Goal: Task Accomplishment & Management: Use online tool/utility

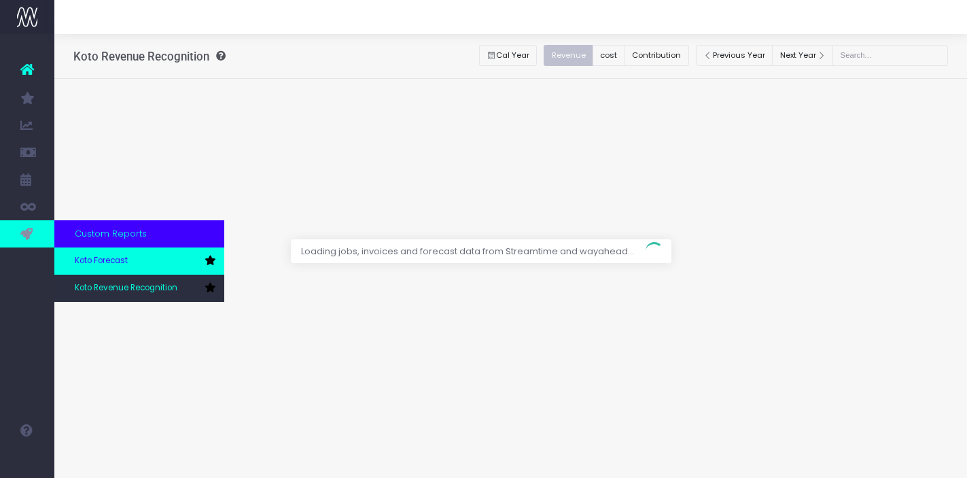
click at [116, 262] on span "Koto Forecast" at bounding box center [101, 261] width 53 height 12
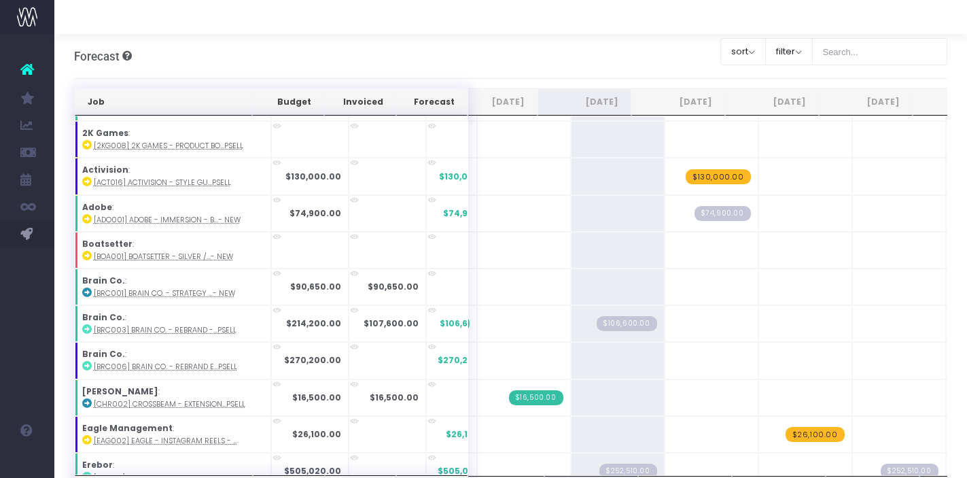
scroll to position [181, 119]
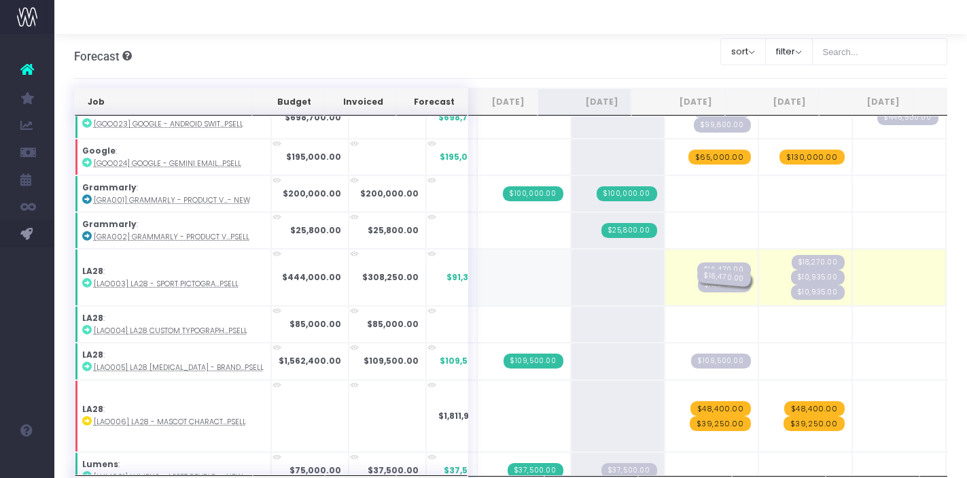
drag, startPoint x: 596, startPoint y: 277, endPoint x: 658, endPoint y: 281, distance: 62.6
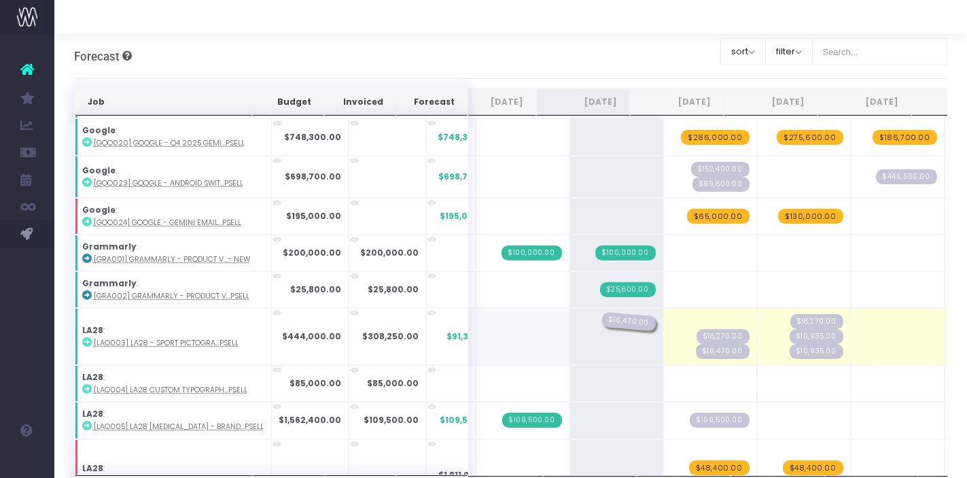
drag, startPoint x: 684, startPoint y: 319, endPoint x: 627, endPoint y: 319, distance: 57.1
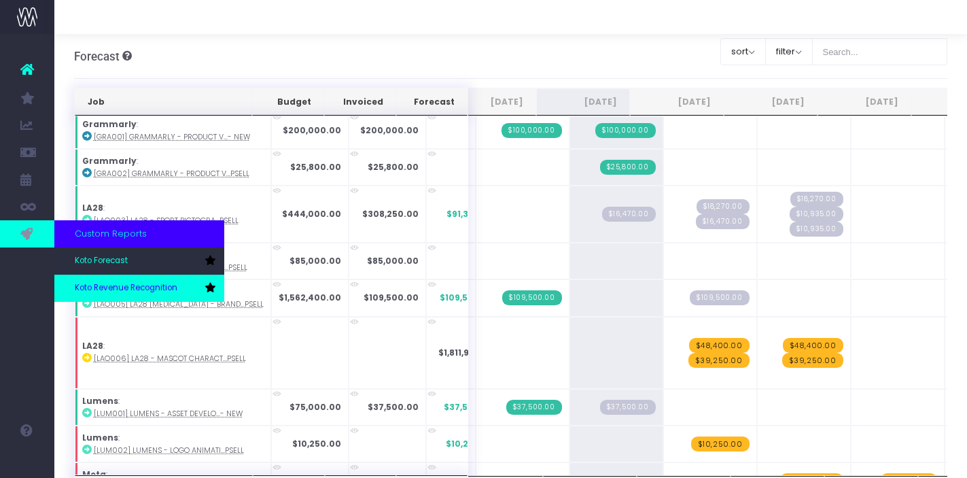
click at [96, 280] on link "Koto Revenue Recognition" at bounding box center [139, 287] width 170 height 27
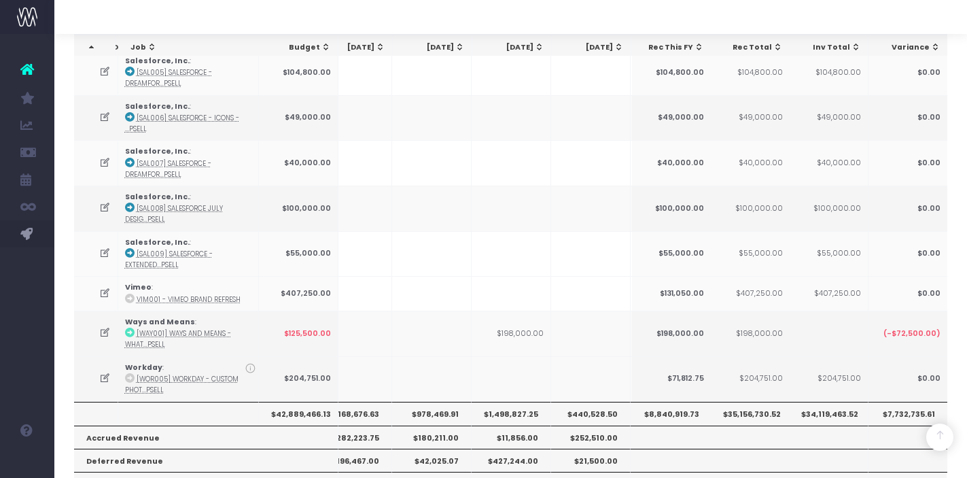
scroll to position [2006, 0]
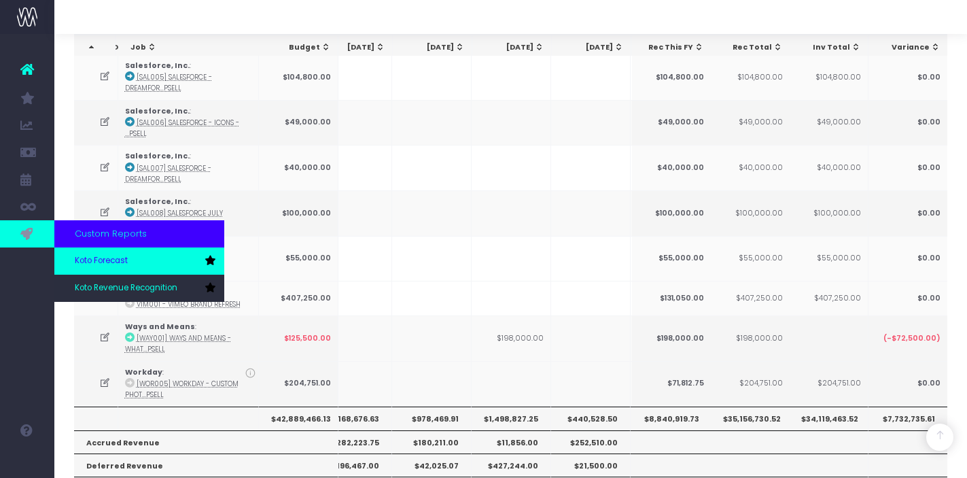
click at [113, 267] on link "Koto Forecast" at bounding box center [139, 260] width 170 height 27
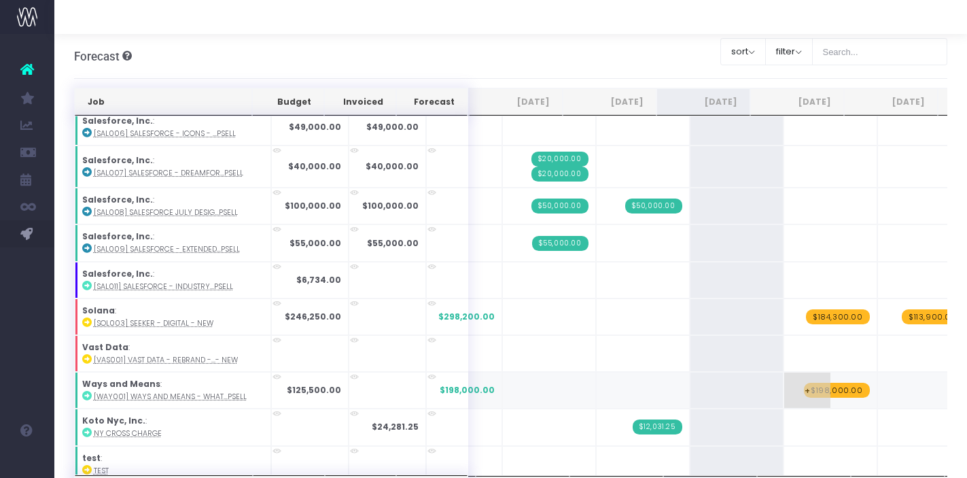
click at [808, 383] on span "$198,000.00" at bounding box center [837, 390] width 66 height 15
type input "125000"
click at [805, 383] on span "$125,000.00" at bounding box center [837, 390] width 65 height 15
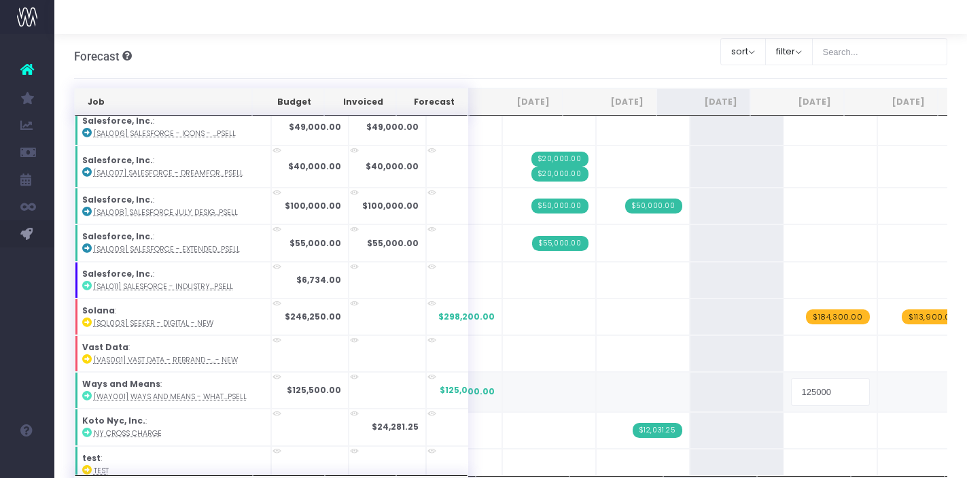
click at [791, 383] on input "125000" at bounding box center [830, 391] width 79 height 27
type input "125500"
click at [802, 344] on td "+" at bounding box center [830, 353] width 94 height 37
click at [784, 344] on span "+" at bounding box center [807, 353] width 46 height 35
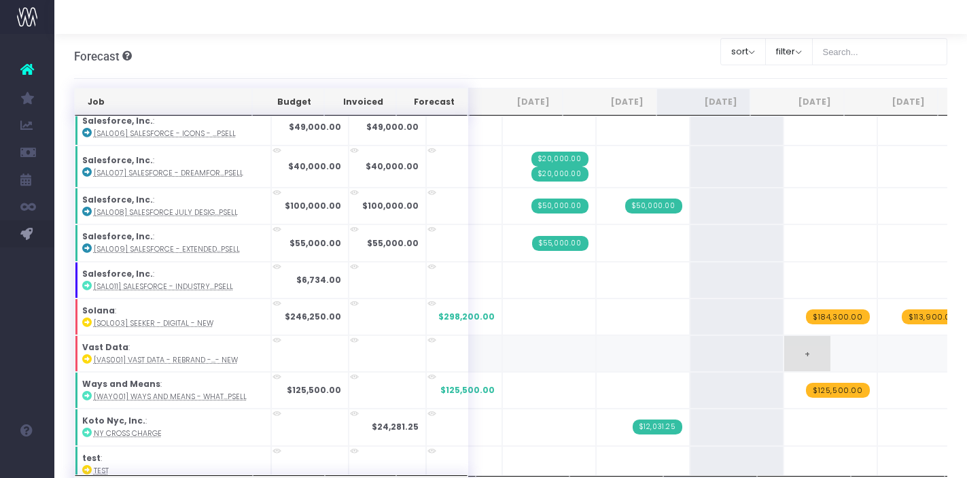
click at [784, 344] on span "+" at bounding box center [807, 353] width 46 height 35
type input "27000"
click at [878, 350] on span "+" at bounding box center [901, 353] width 46 height 35
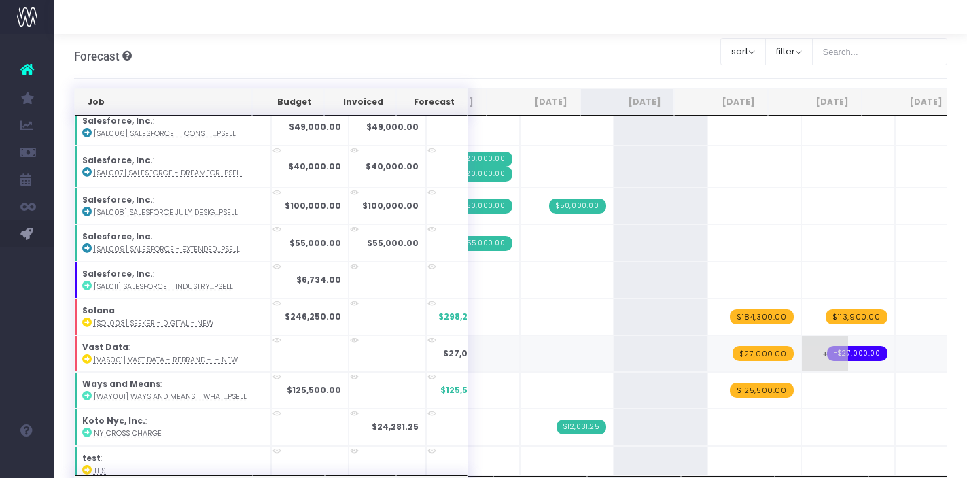
scroll to position [0, 92]
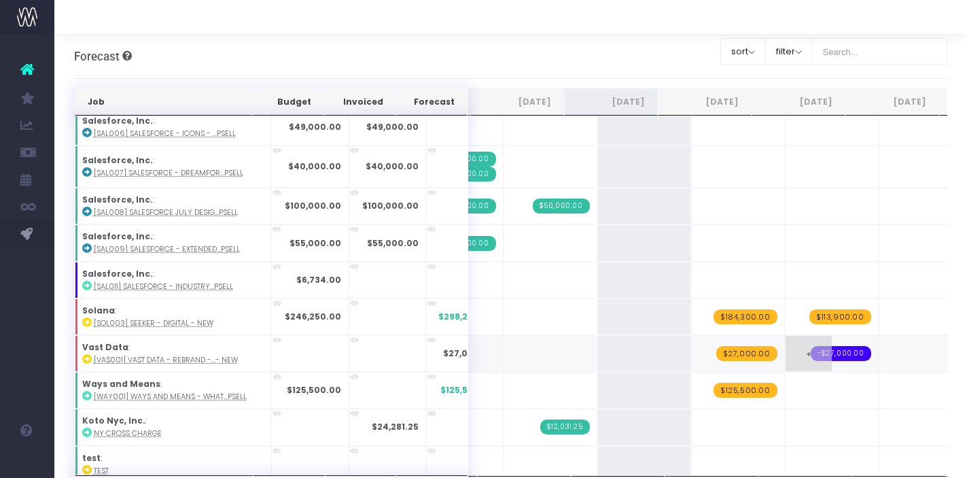
click at [811, 347] on span "-$27,000.00" at bounding box center [841, 353] width 60 height 15
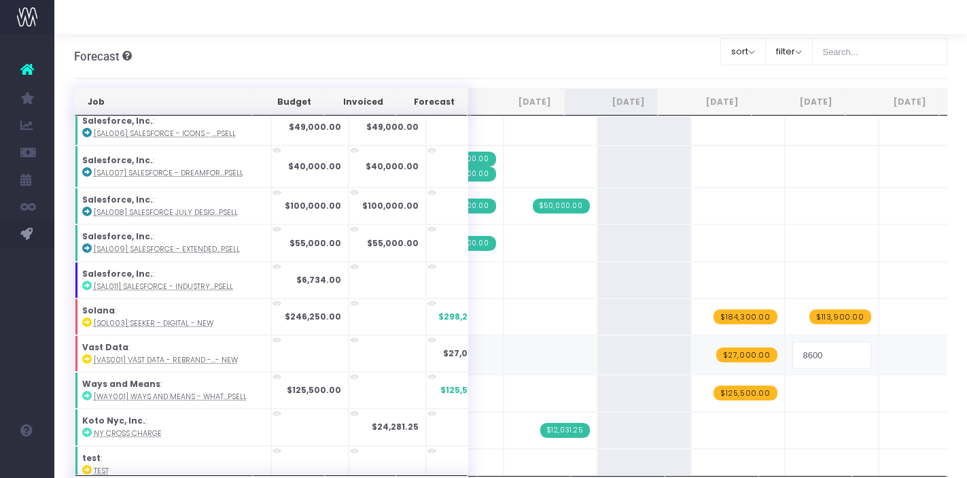
type input "86000"
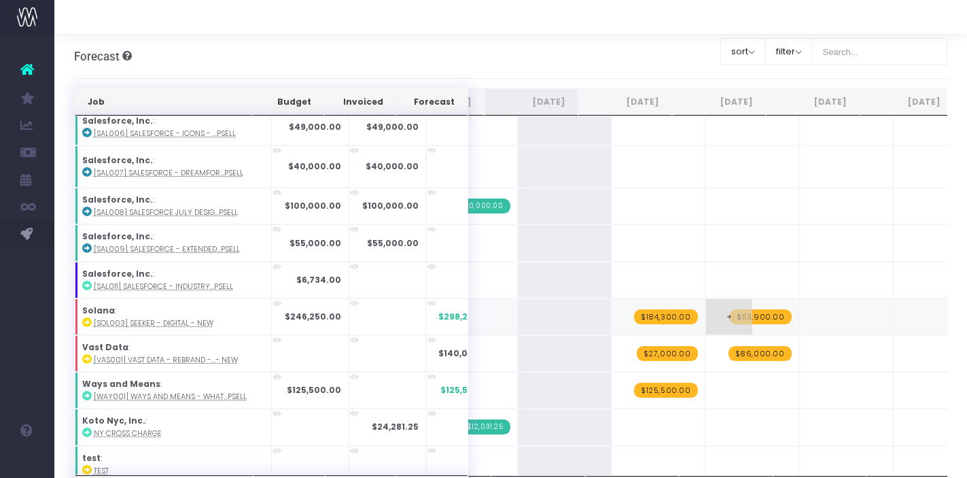
scroll to position [0, 183]
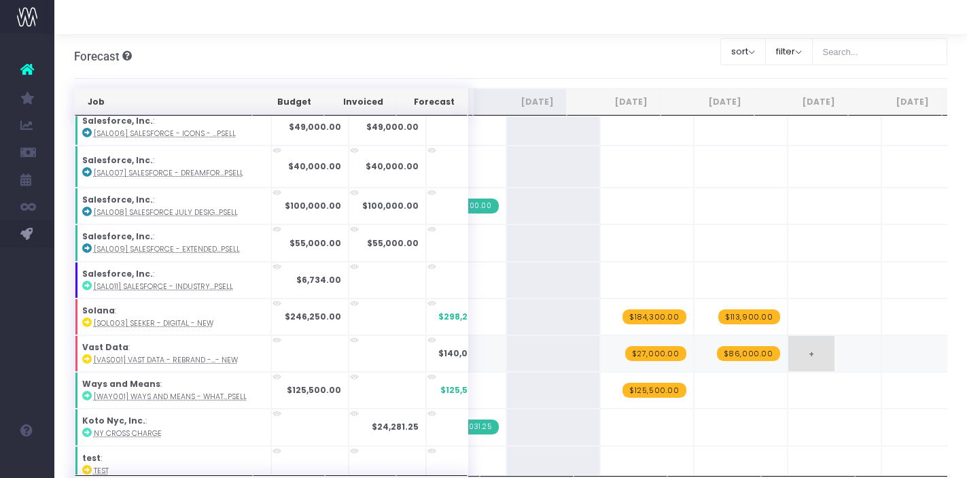
click at [788, 341] on span "+" at bounding box center [811, 353] width 46 height 35
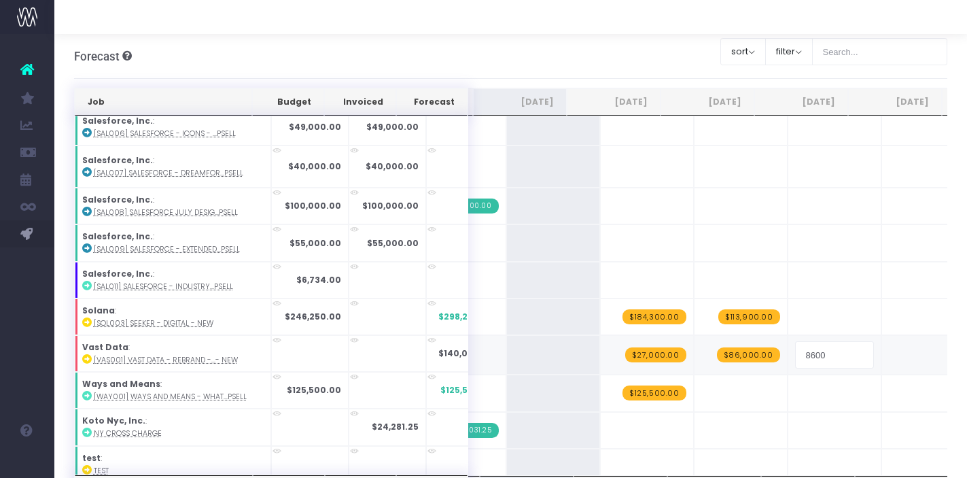
type input "86000"
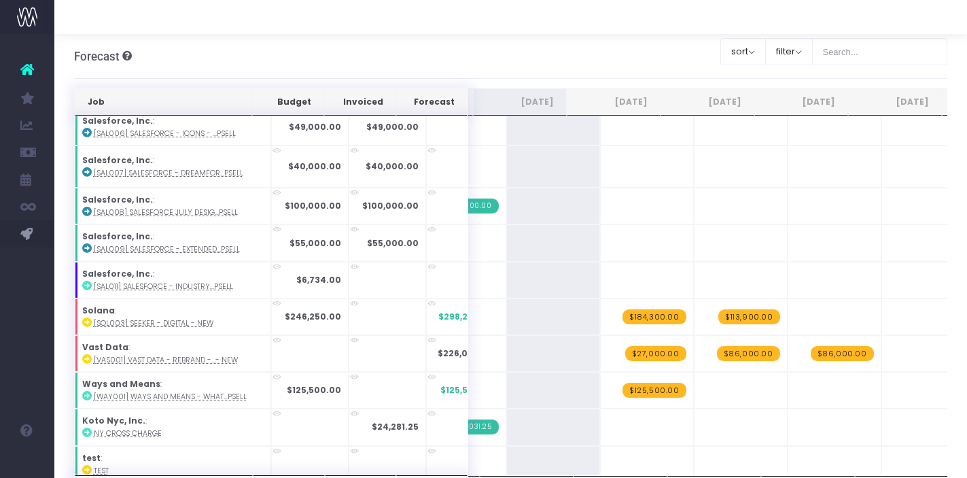
scroll to position [0, 260]
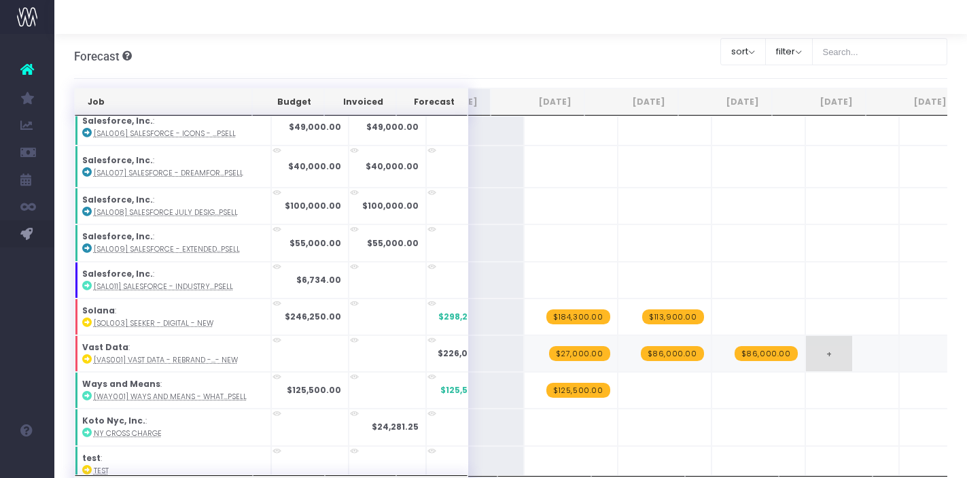
click at [806, 348] on span "+" at bounding box center [829, 353] width 46 height 35
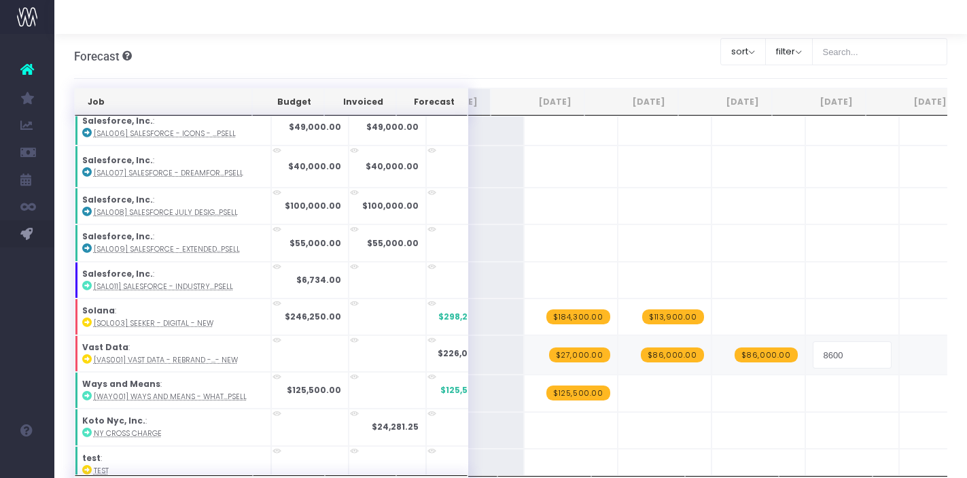
type input "86000"
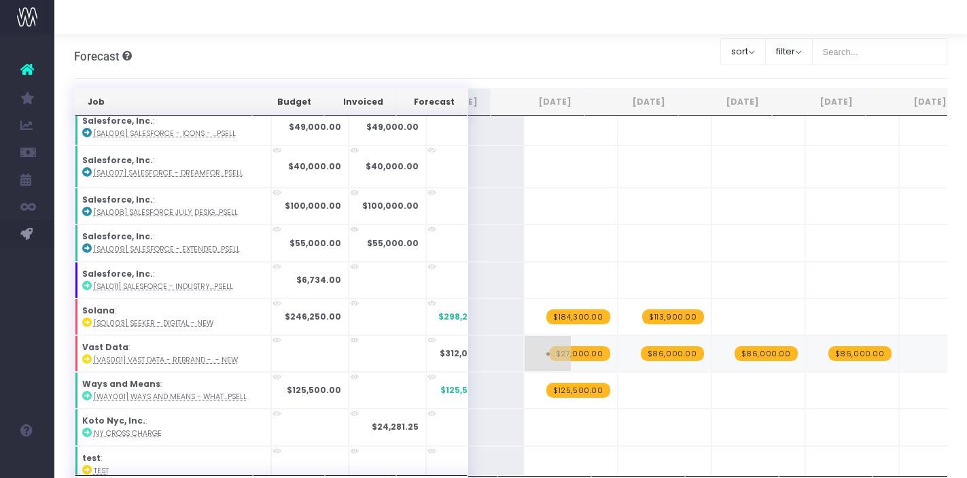
click at [549, 346] on span "$27,000.00" at bounding box center [579, 353] width 61 height 15
click at [525, 345] on span "+" at bounding box center [548, 353] width 46 height 35
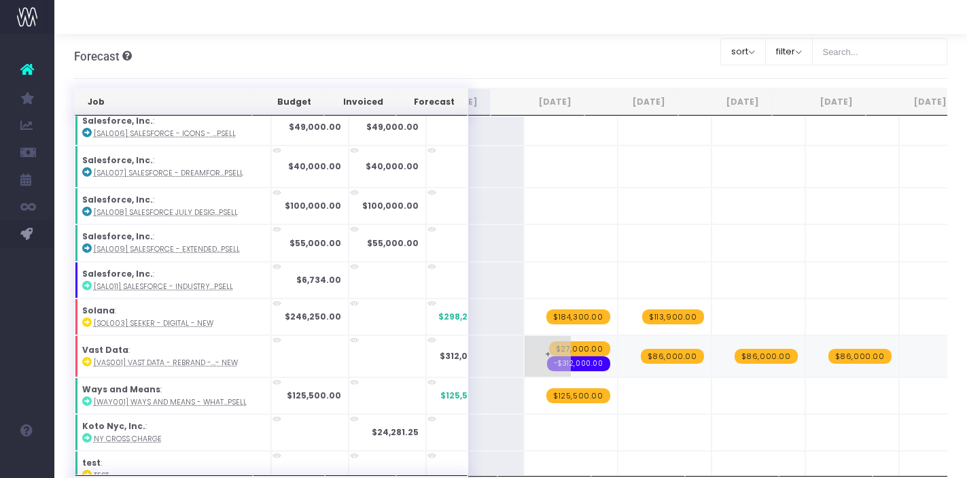
click at [557, 356] on span "-$312,000.00" at bounding box center [578, 363] width 63 height 15
type input "42"
click at [568, 358] on span "$42.00" at bounding box center [589, 363] width 42 height 15
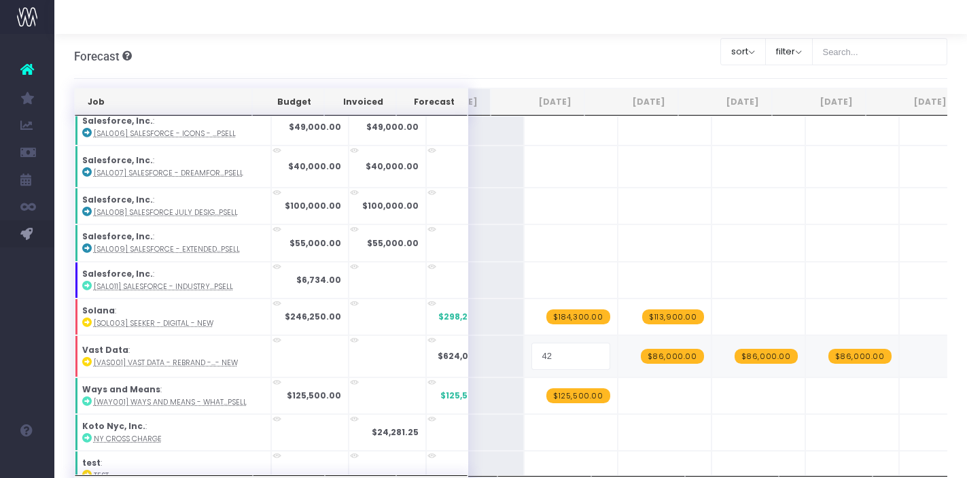
click at [531, 347] on input "42" at bounding box center [570, 355] width 79 height 27
type input "45600"
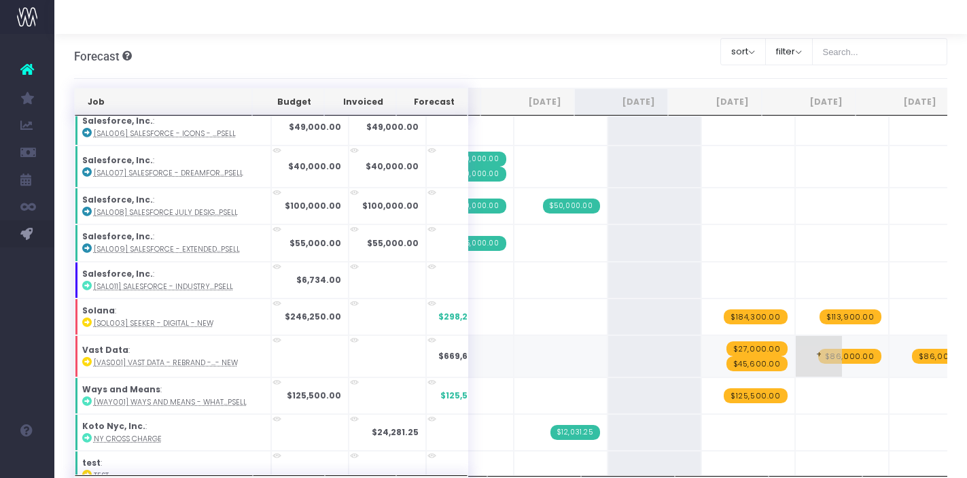
scroll to position [0, 82]
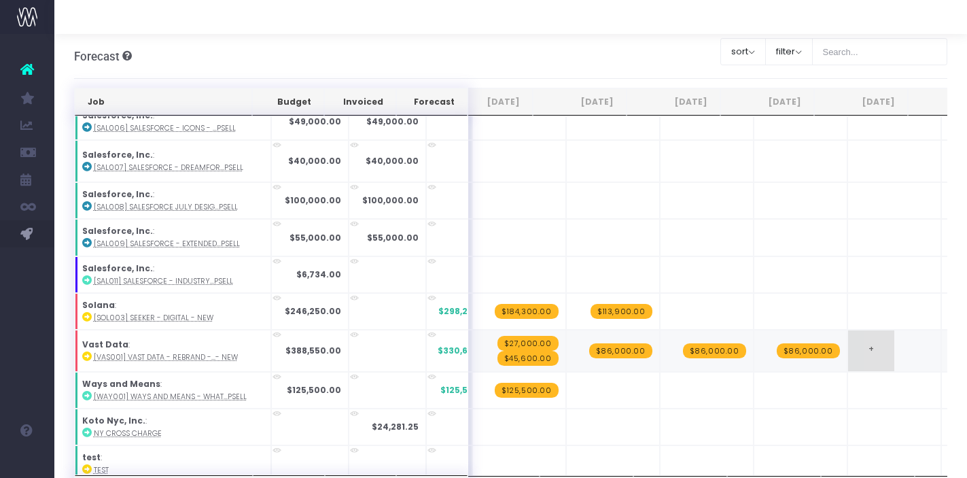
click at [851, 340] on span "+" at bounding box center [871, 350] width 46 height 41
type input "54750"
